Goal: Task Accomplishment & Management: Manage account settings

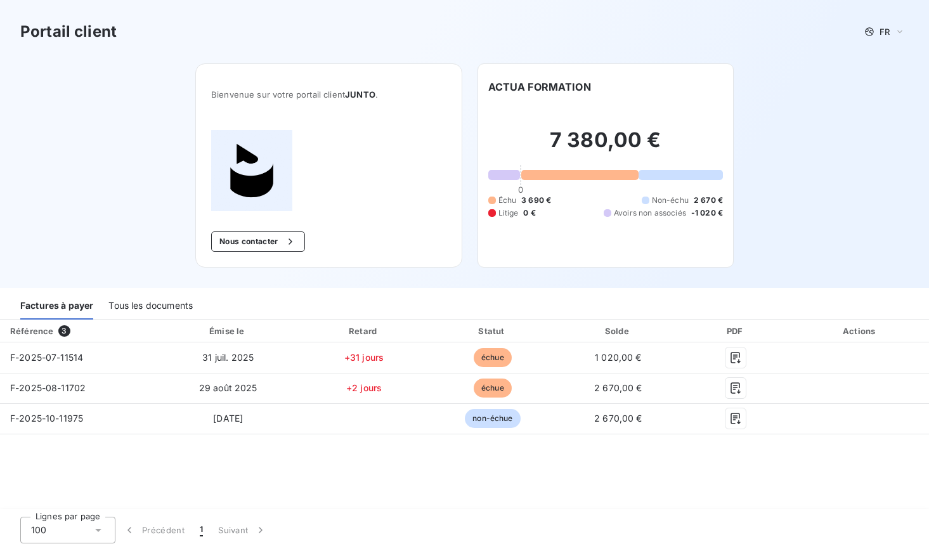
click at [146, 309] on div "Tous les documents" at bounding box center [150, 306] width 84 height 27
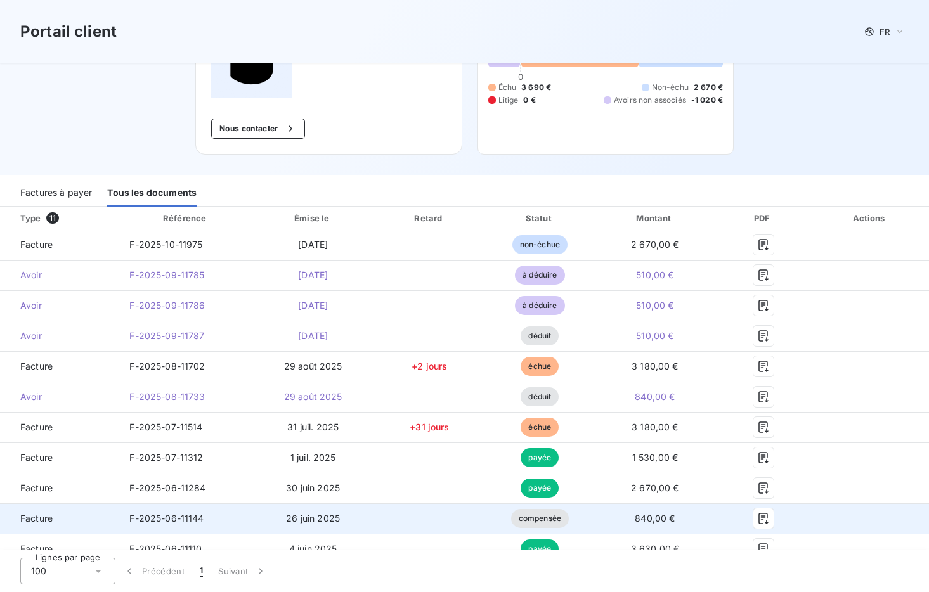
scroll to position [108, 0]
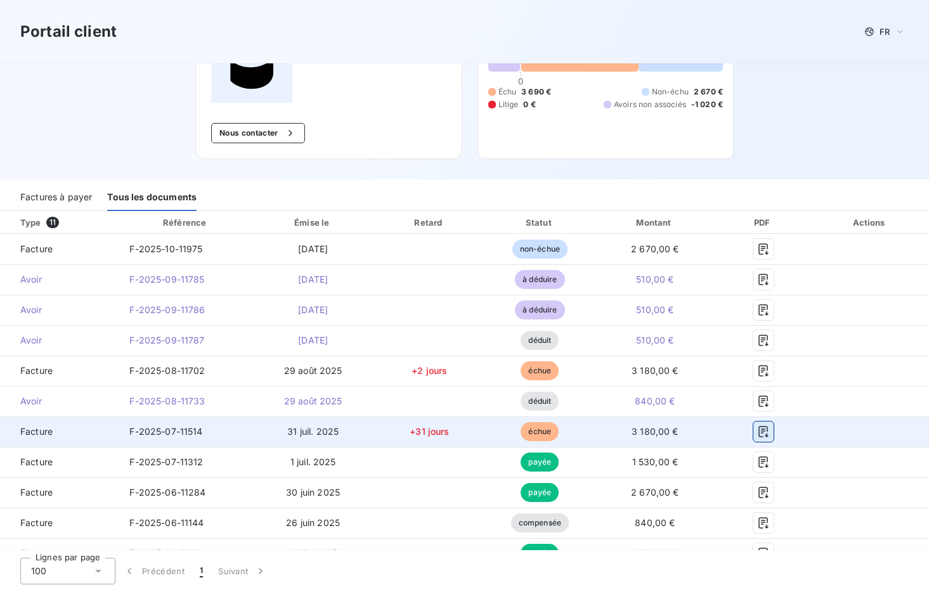
click at [763, 433] on icon "button" at bounding box center [763, 431] width 13 height 13
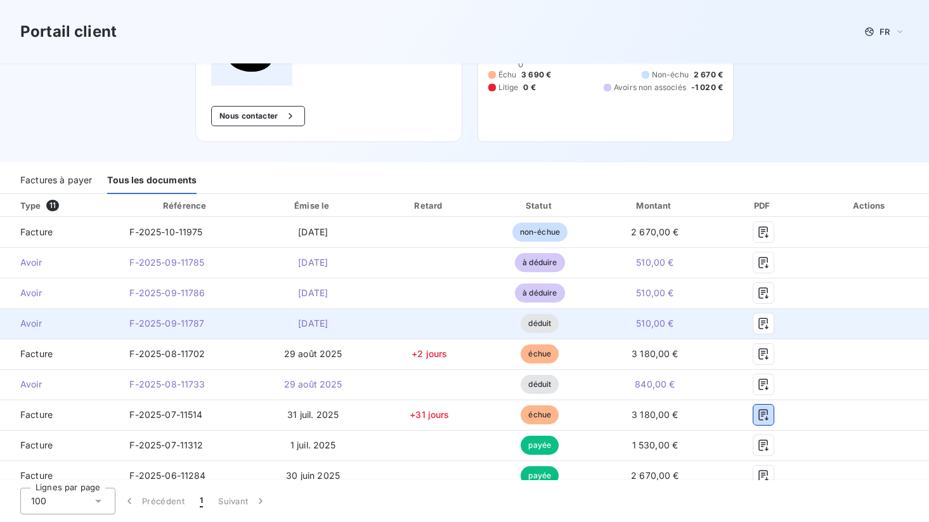
scroll to position [196, 0]
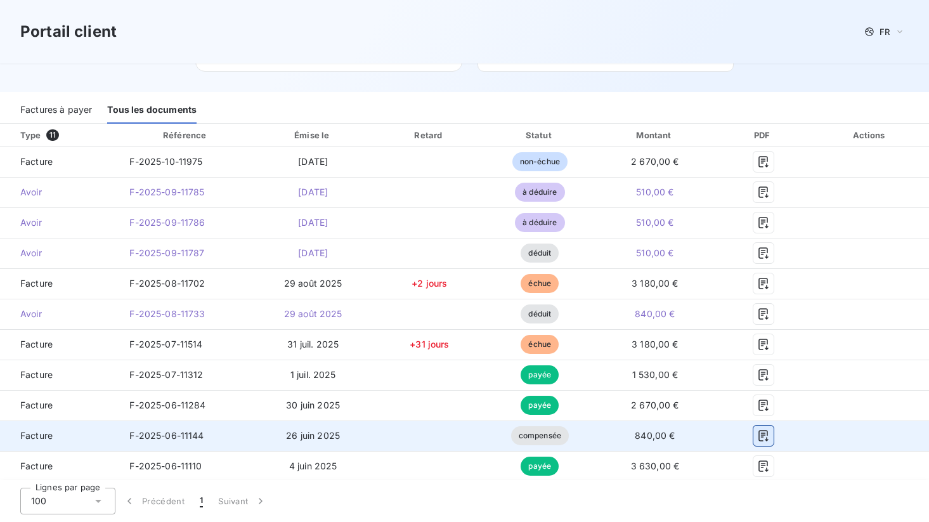
click at [761, 435] on icon "button" at bounding box center [763, 435] width 13 height 13
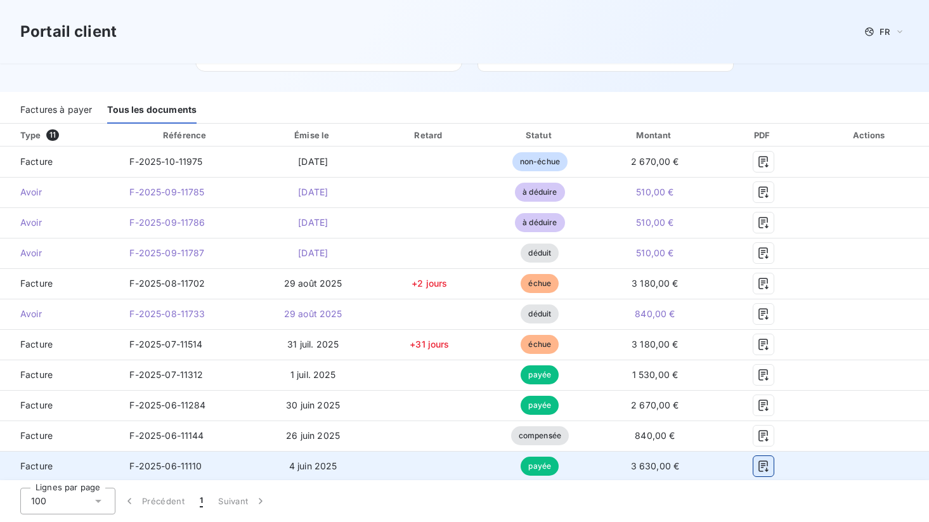
click at [767, 465] on icon "button" at bounding box center [763, 465] width 10 height 11
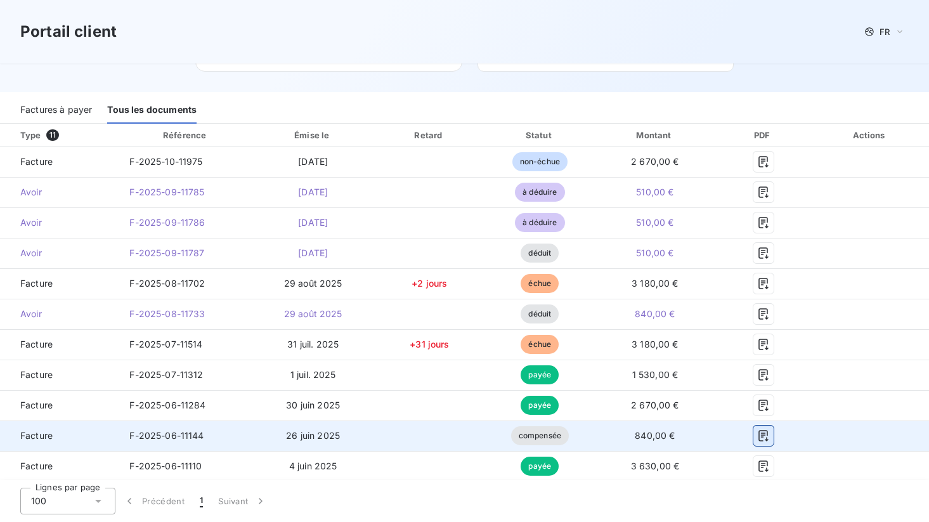
click at [763, 436] on icon "button" at bounding box center [763, 435] width 13 height 13
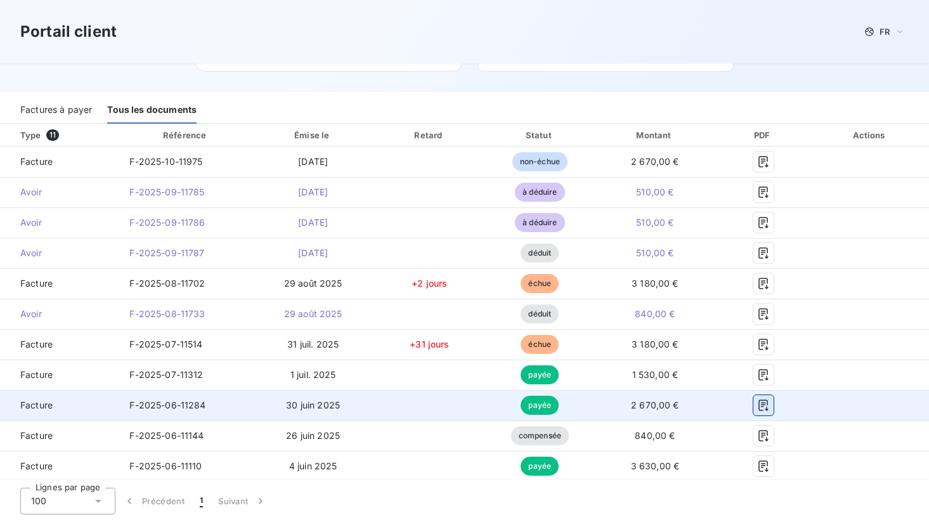
click at [762, 404] on icon "button" at bounding box center [763, 405] width 13 height 13
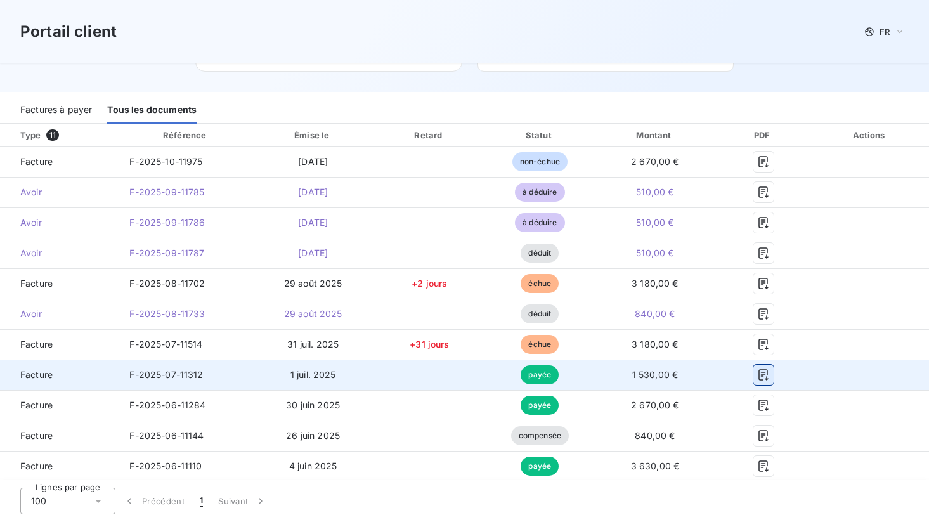
click at [769, 374] on icon "button" at bounding box center [763, 374] width 13 height 13
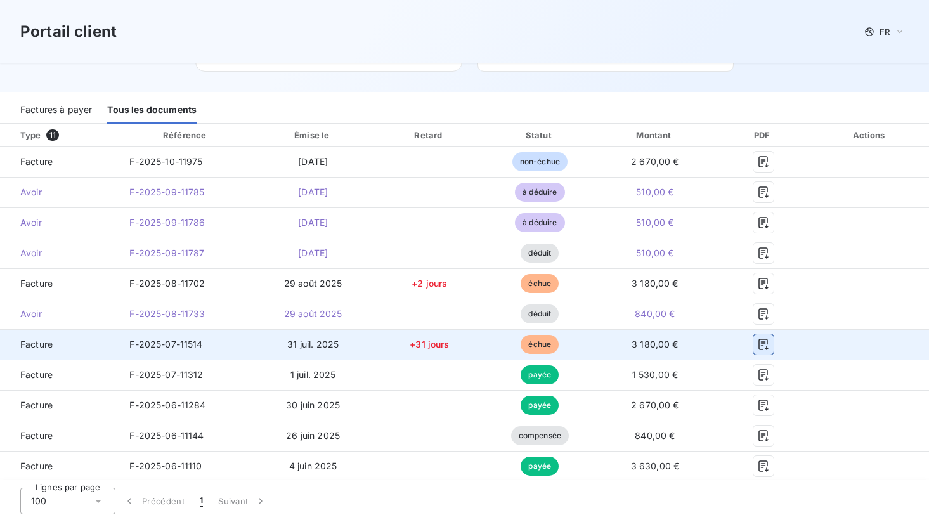
click at [765, 344] on icon "button" at bounding box center [763, 344] width 13 height 13
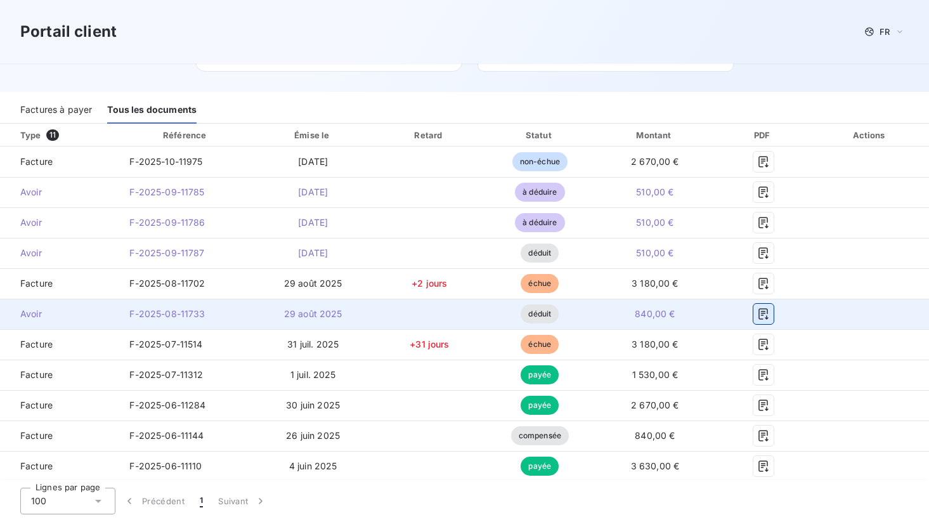
click at [761, 311] on icon "button" at bounding box center [763, 313] width 10 height 11
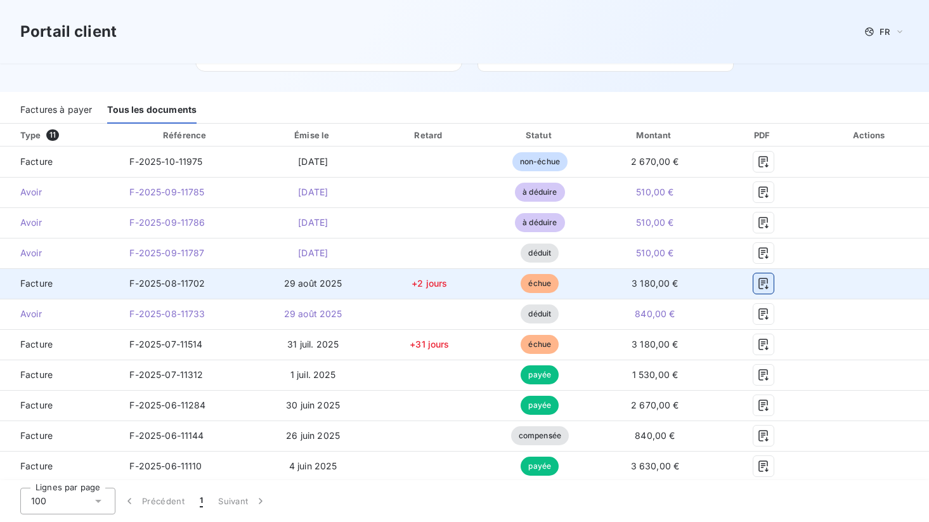
click at [765, 281] on icon "button" at bounding box center [763, 283] width 13 height 13
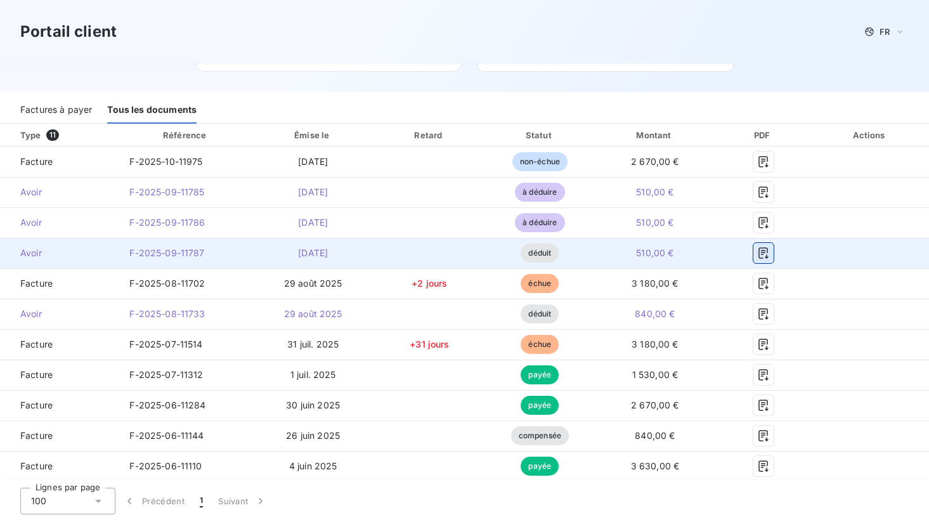
click at [761, 256] on icon "button" at bounding box center [763, 253] width 13 height 13
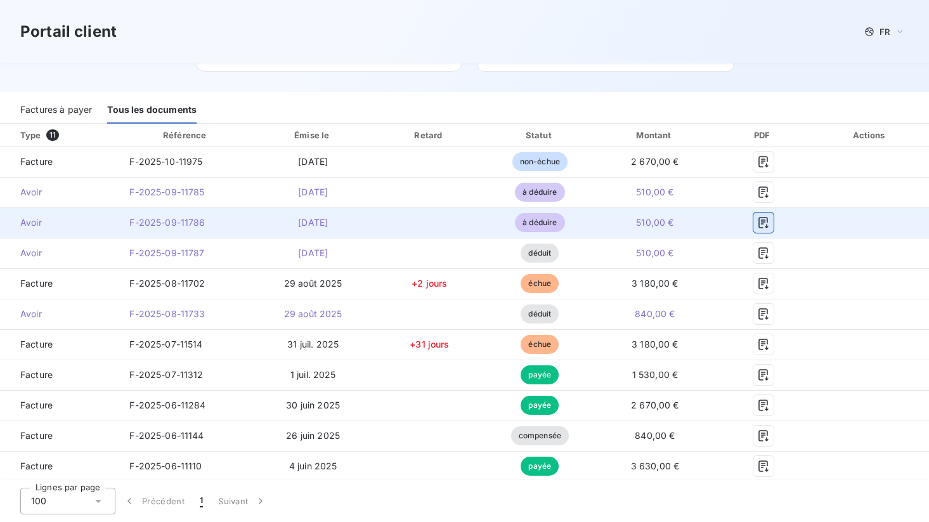
click at [765, 219] on icon "button" at bounding box center [763, 222] width 13 height 13
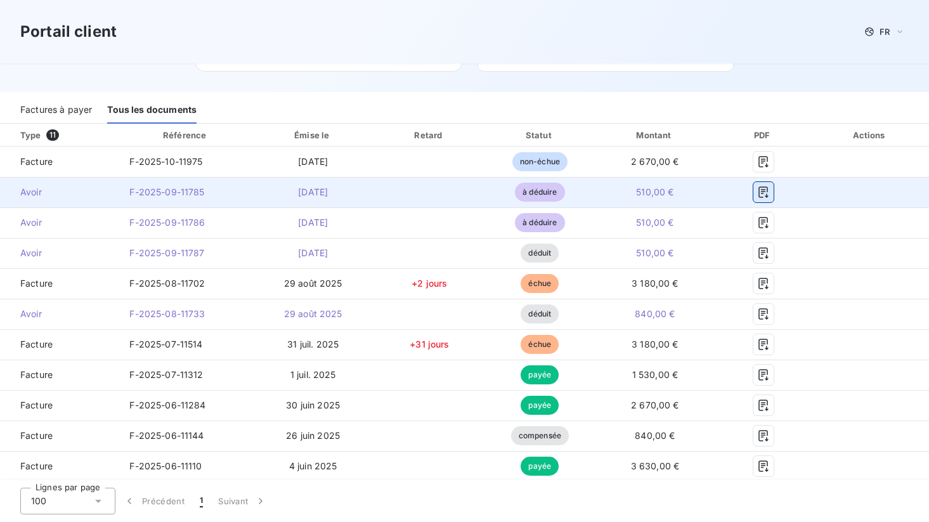
click at [765, 193] on icon "button" at bounding box center [763, 192] width 13 height 13
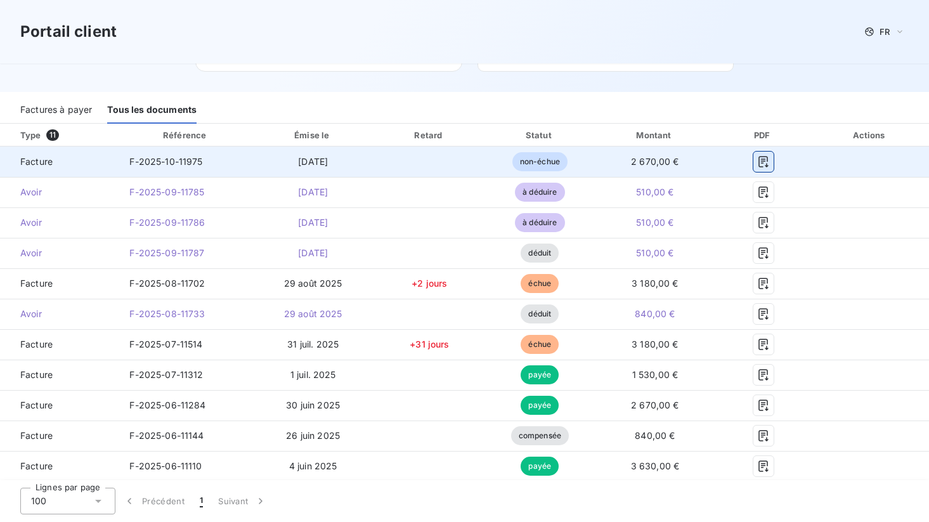
click at [757, 167] on icon "button" at bounding box center [763, 161] width 13 height 13
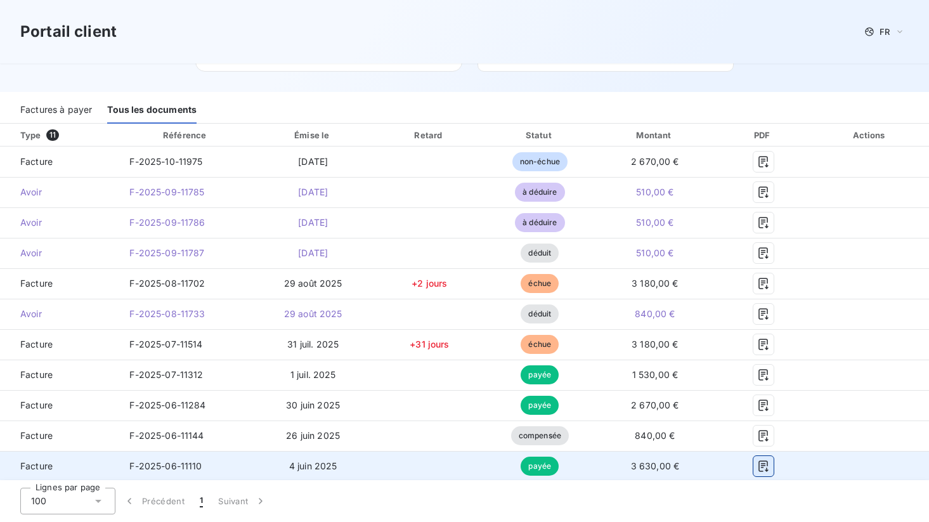
click at [771, 466] on button "button" at bounding box center [763, 466] width 20 height 20
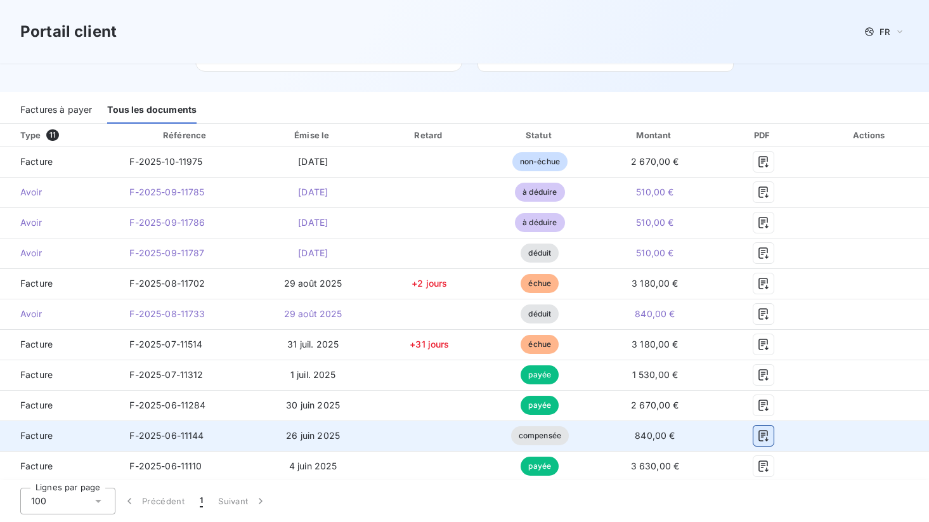
click at [763, 437] on icon "button" at bounding box center [763, 435] width 10 height 11
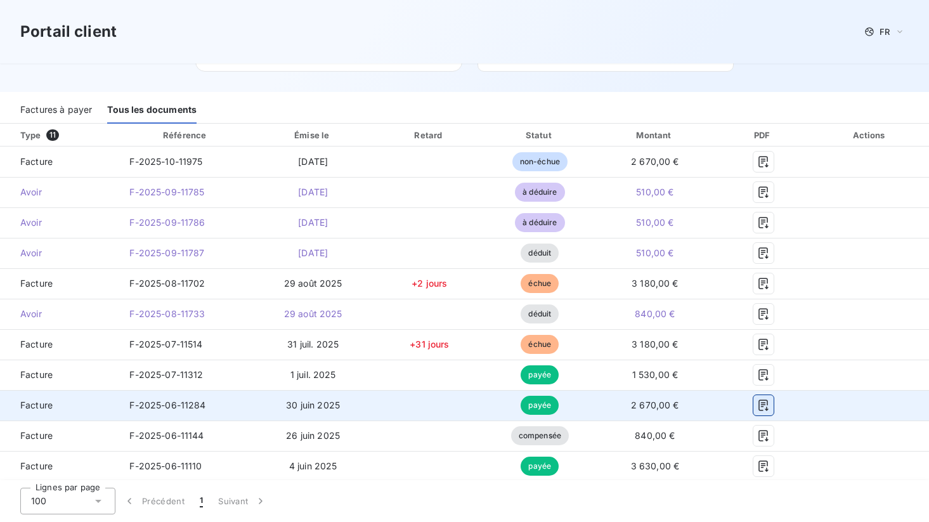
click at [762, 404] on icon "button" at bounding box center [763, 405] width 13 height 13
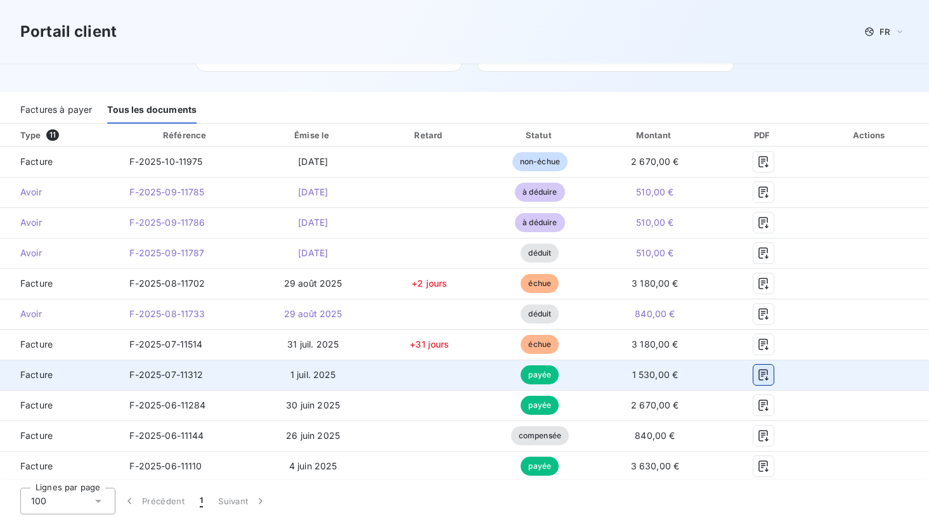
click at [765, 371] on icon "button" at bounding box center [763, 374] width 13 height 13
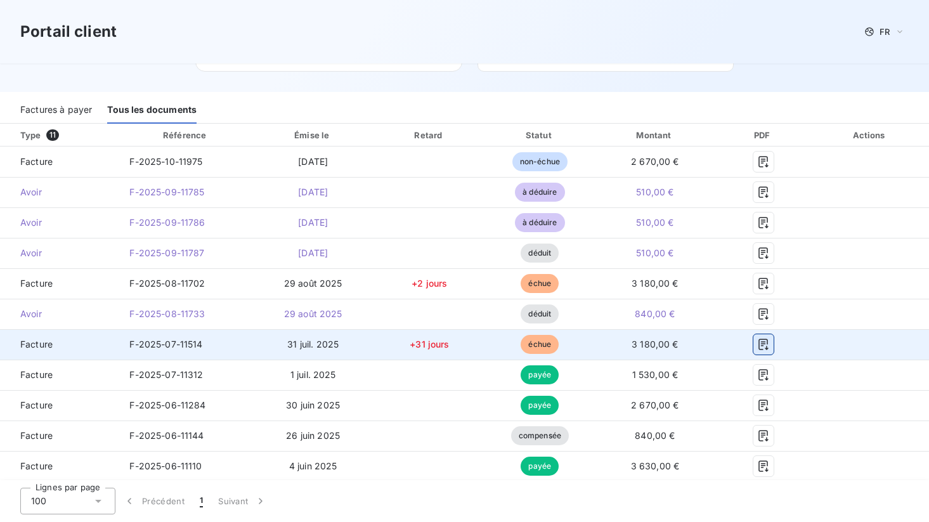
click at [766, 347] on icon "button" at bounding box center [763, 344] width 10 height 11
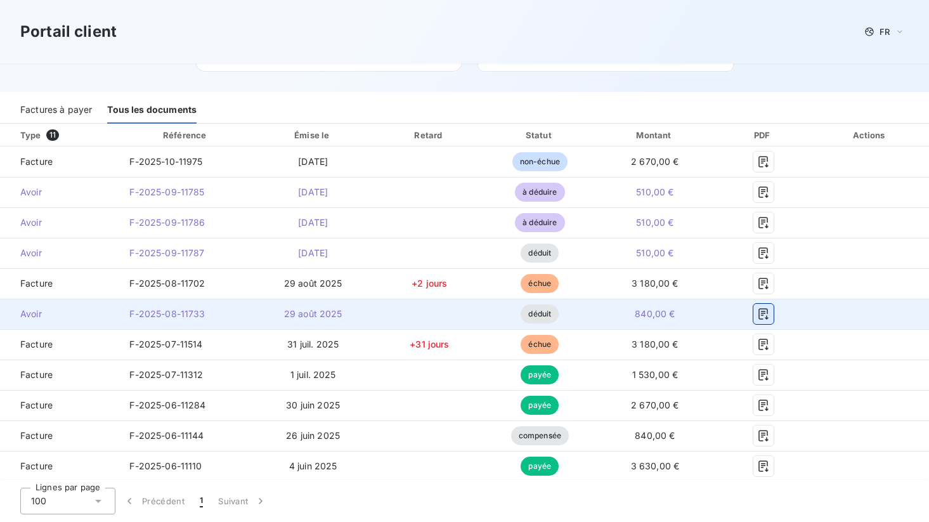
click at [765, 311] on icon "button" at bounding box center [763, 313] width 13 height 13
click at [765, 313] on icon "button" at bounding box center [763, 313] width 10 height 11
click at [179, 310] on span "F-2025-08-11733" at bounding box center [166, 313] width 75 height 11
click at [766, 311] on icon "button" at bounding box center [763, 313] width 10 height 11
click at [533, 312] on span "déduit" at bounding box center [539, 313] width 38 height 19
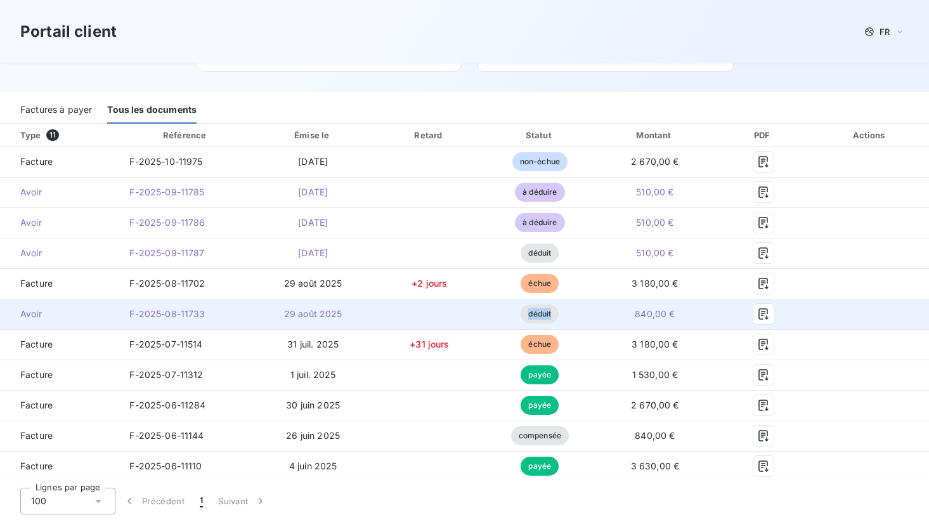
drag, startPoint x: 533, startPoint y: 312, endPoint x: 218, endPoint y: 316, distance: 315.1
click at [517, 314] on td "déduit" at bounding box center [539, 314] width 109 height 30
click at [150, 316] on span "F-2025-08-11733" at bounding box center [166, 313] width 75 height 11
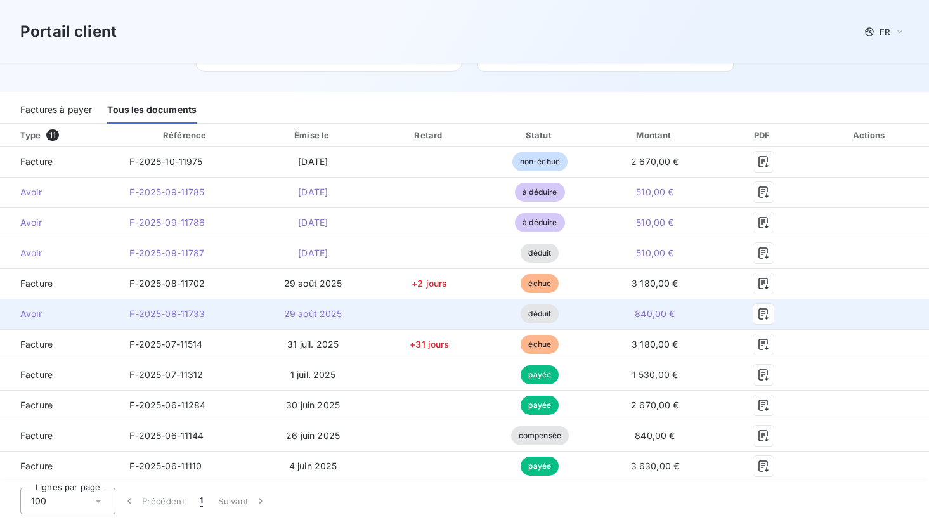
click at [709, 314] on td "840,00 €" at bounding box center [654, 314] width 121 height 30
click at [765, 315] on icon "button" at bounding box center [763, 313] width 13 height 13
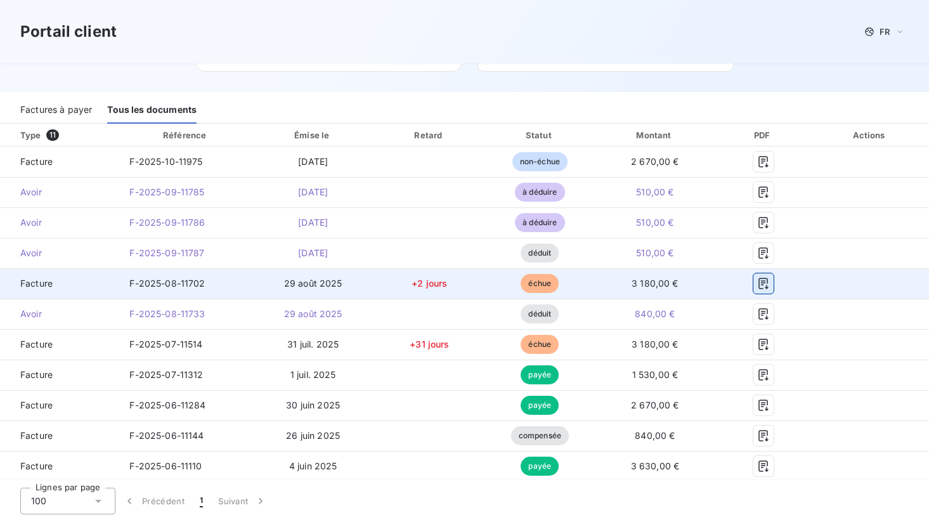
click at [765, 283] on icon "button" at bounding box center [763, 283] width 13 height 13
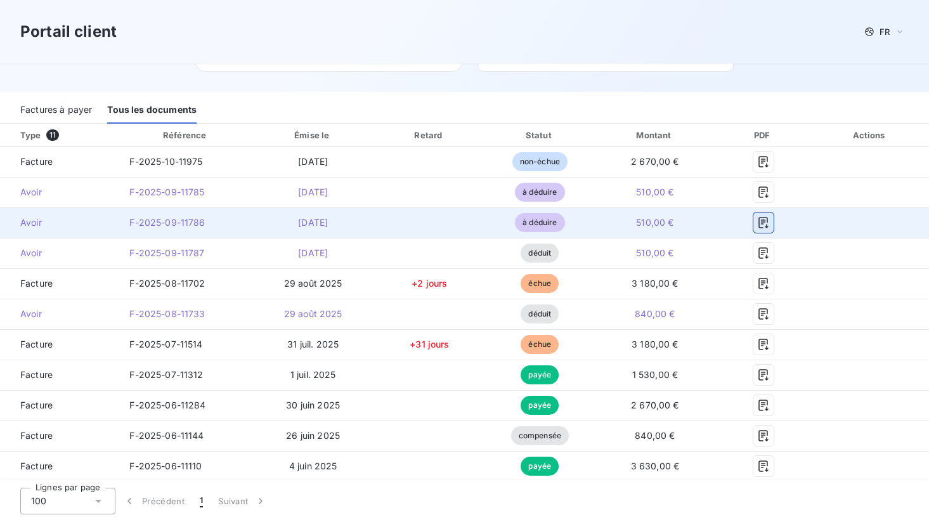
click at [766, 225] on icon "button" at bounding box center [763, 222] width 10 height 11
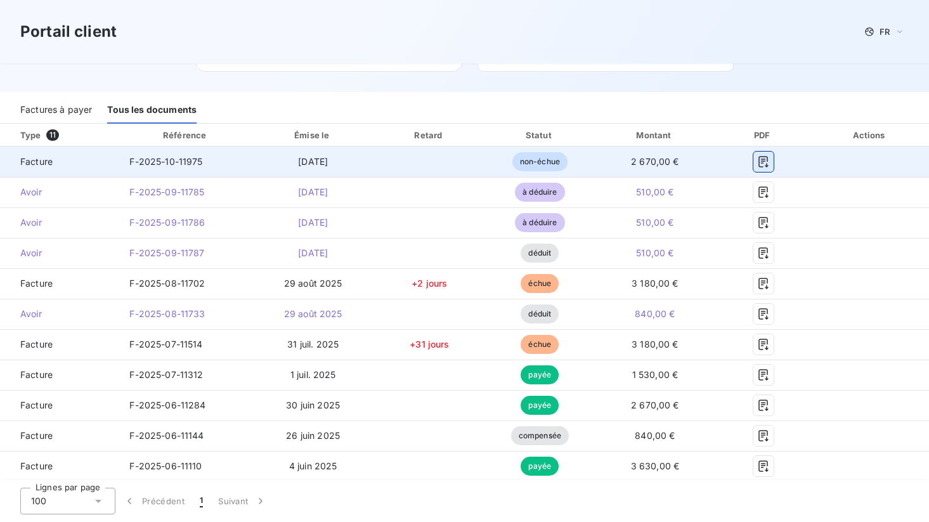
click at [763, 162] on icon "button" at bounding box center [763, 161] width 13 height 13
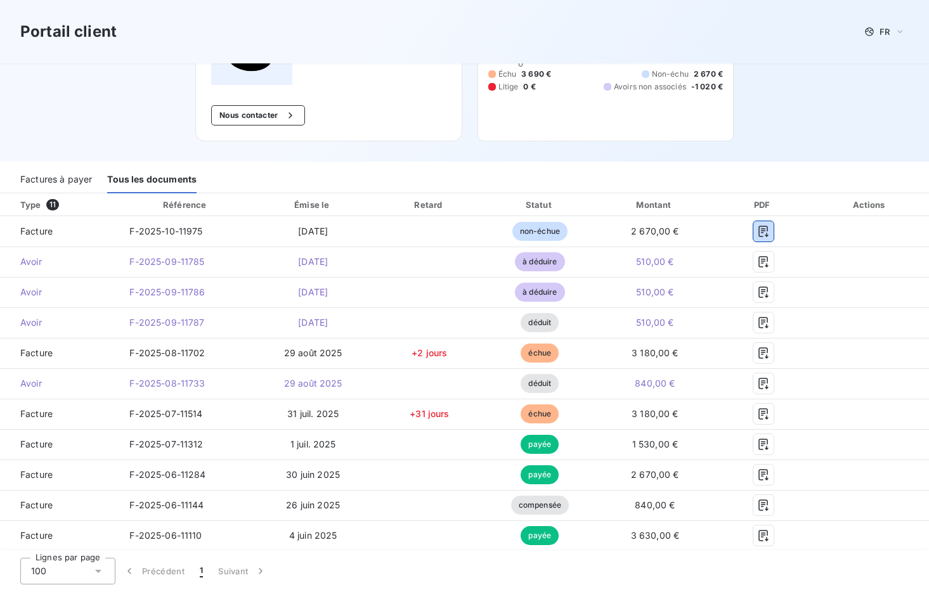
scroll to position [126, 0]
